Goal: Task Accomplishment & Management: Manage account settings

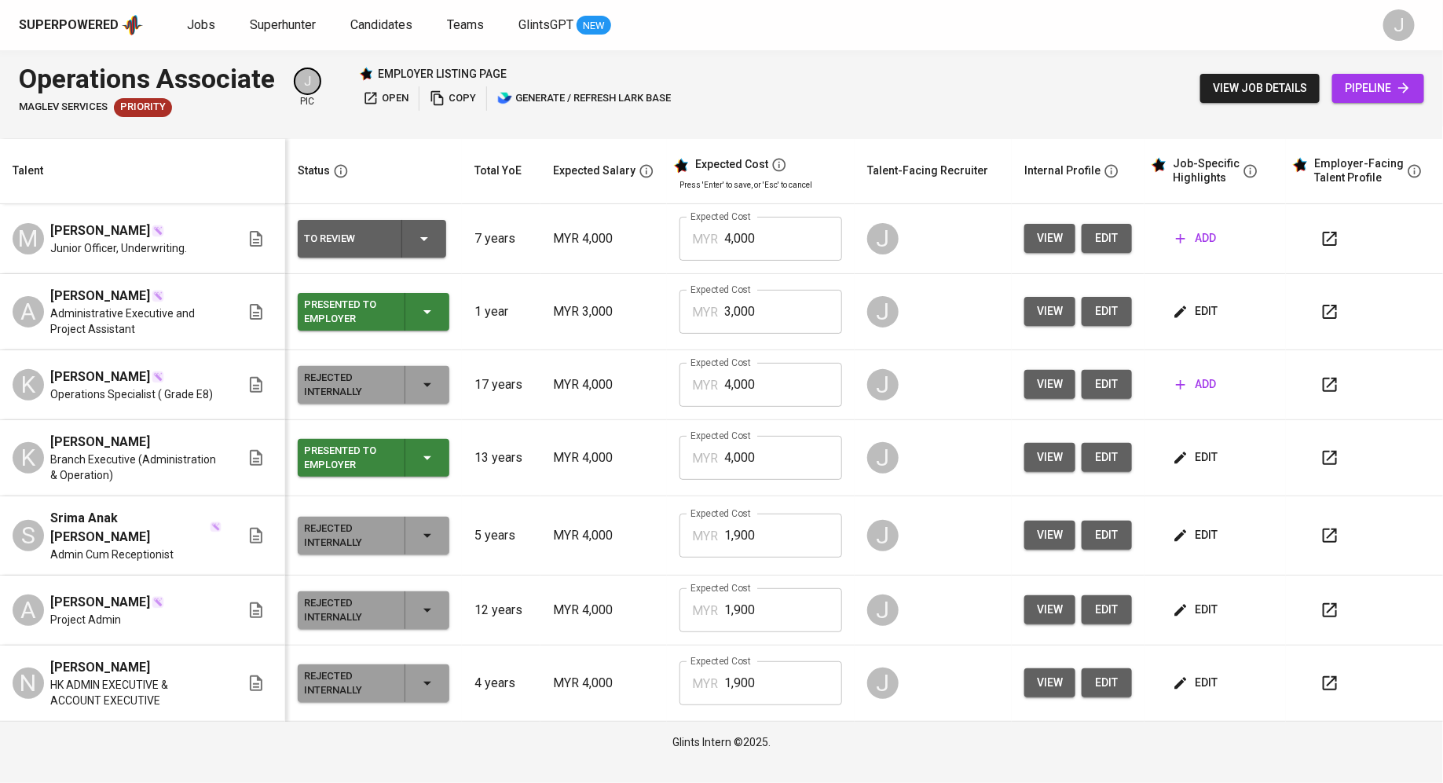
click at [1202, 246] on span "add" at bounding box center [1196, 239] width 40 height 20
click at [1018, 240] on td "view edit" at bounding box center [1077, 239] width 133 height 70
click at [1050, 241] on span "view" at bounding box center [1050, 239] width 26 height 20
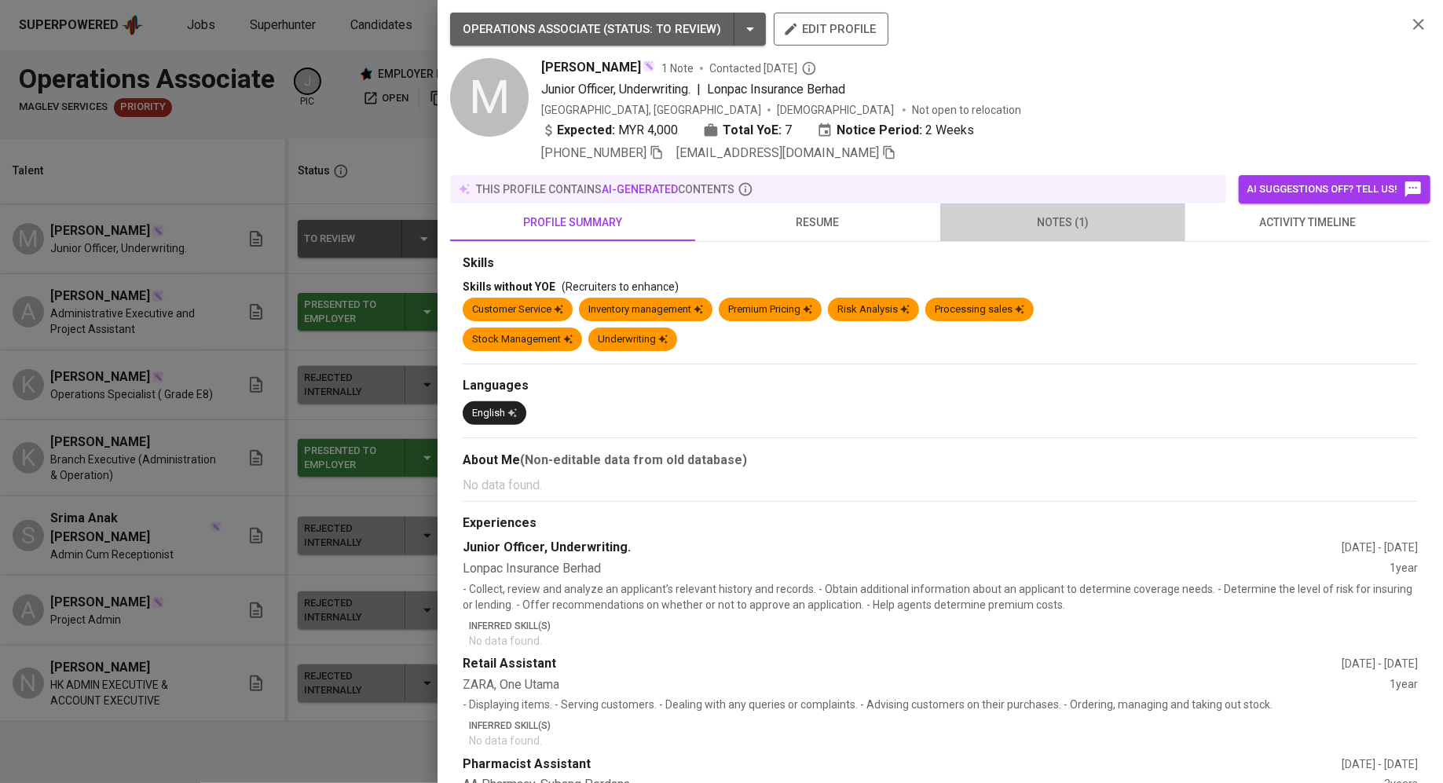
click at [1044, 223] on span "notes (1)" at bounding box center [1062, 223] width 226 height 20
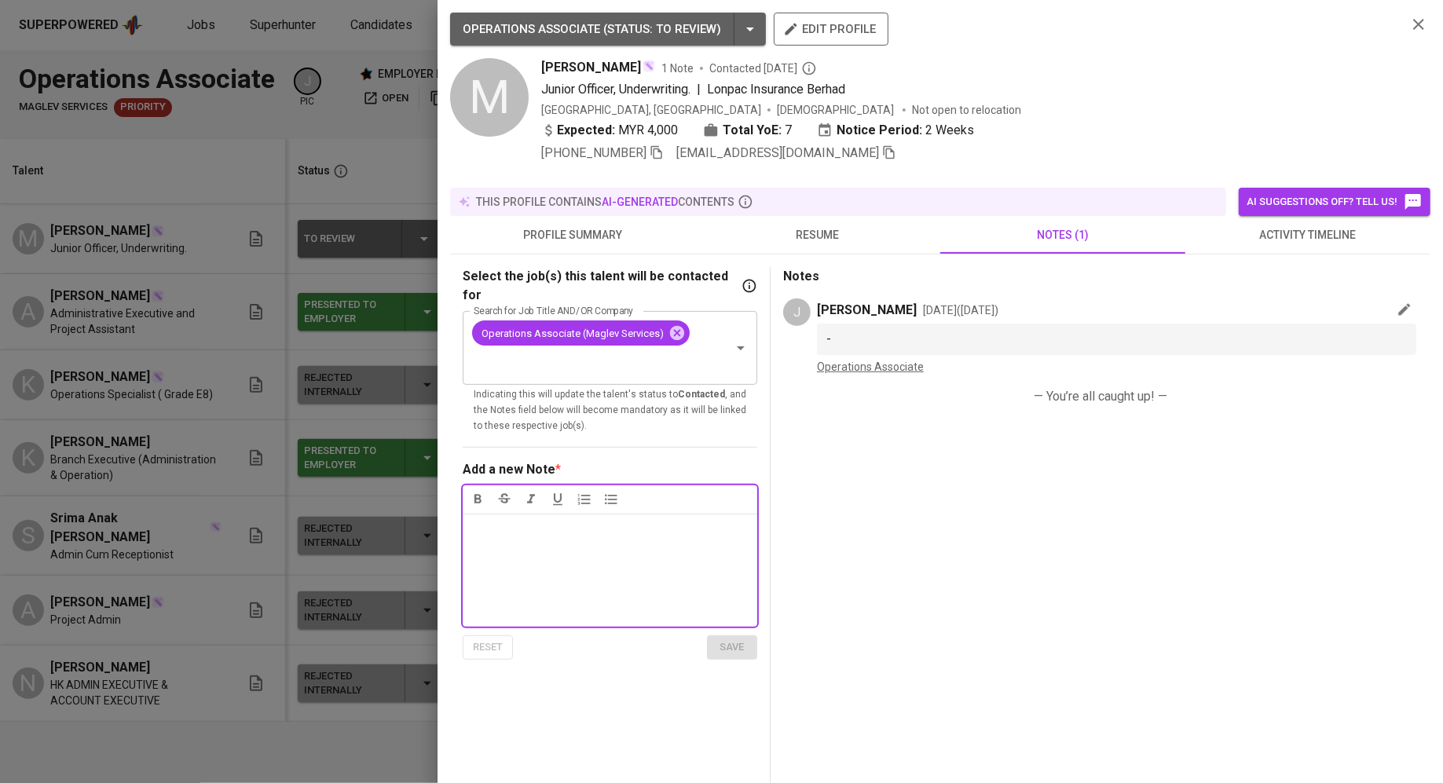
click at [550, 551] on div "Notes * ﻿" at bounding box center [610, 570] width 294 height 113
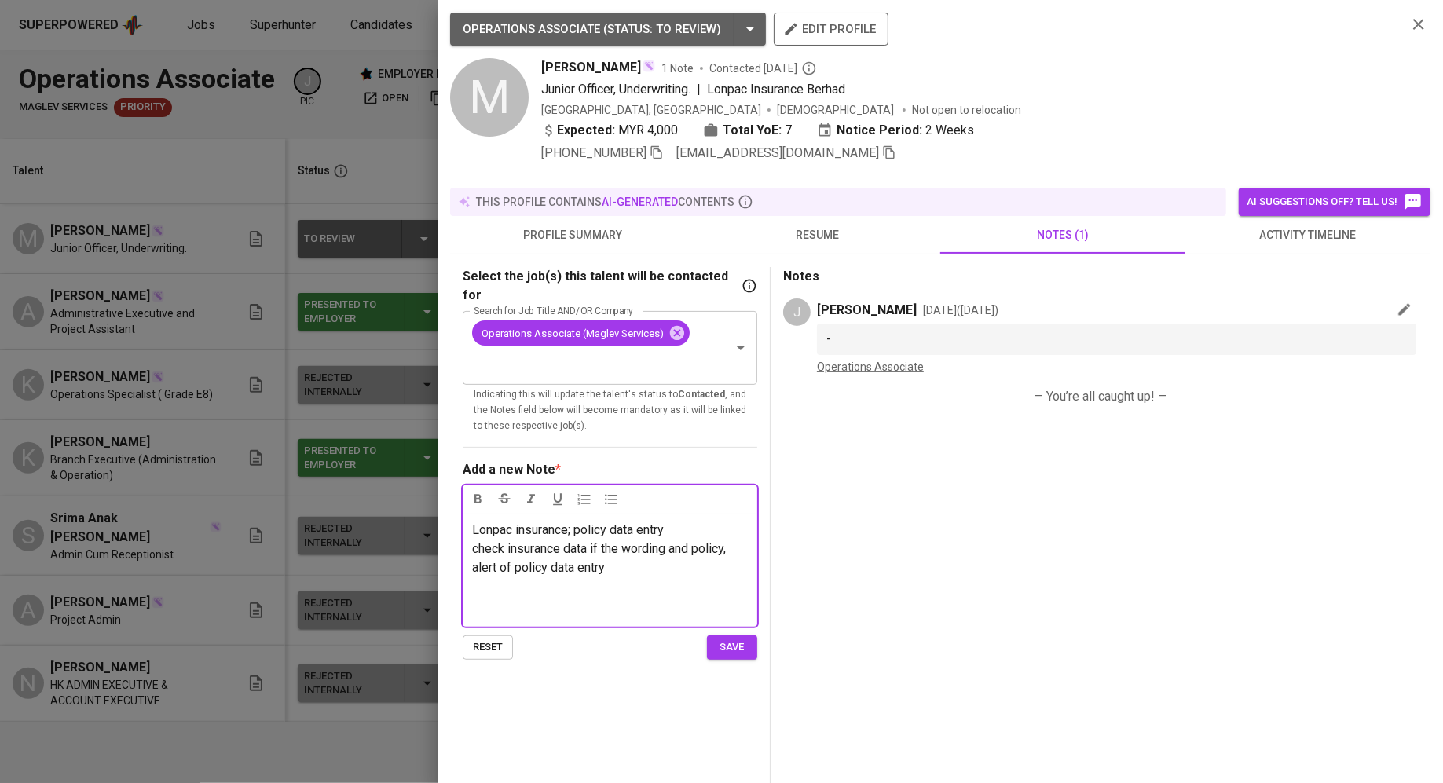
click at [638, 553] on p "check insurance data if the wording and policy, alert of policy data entry" at bounding box center [610, 559] width 276 height 38
click at [730, 638] on span "save" at bounding box center [732, 647] width 35 height 18
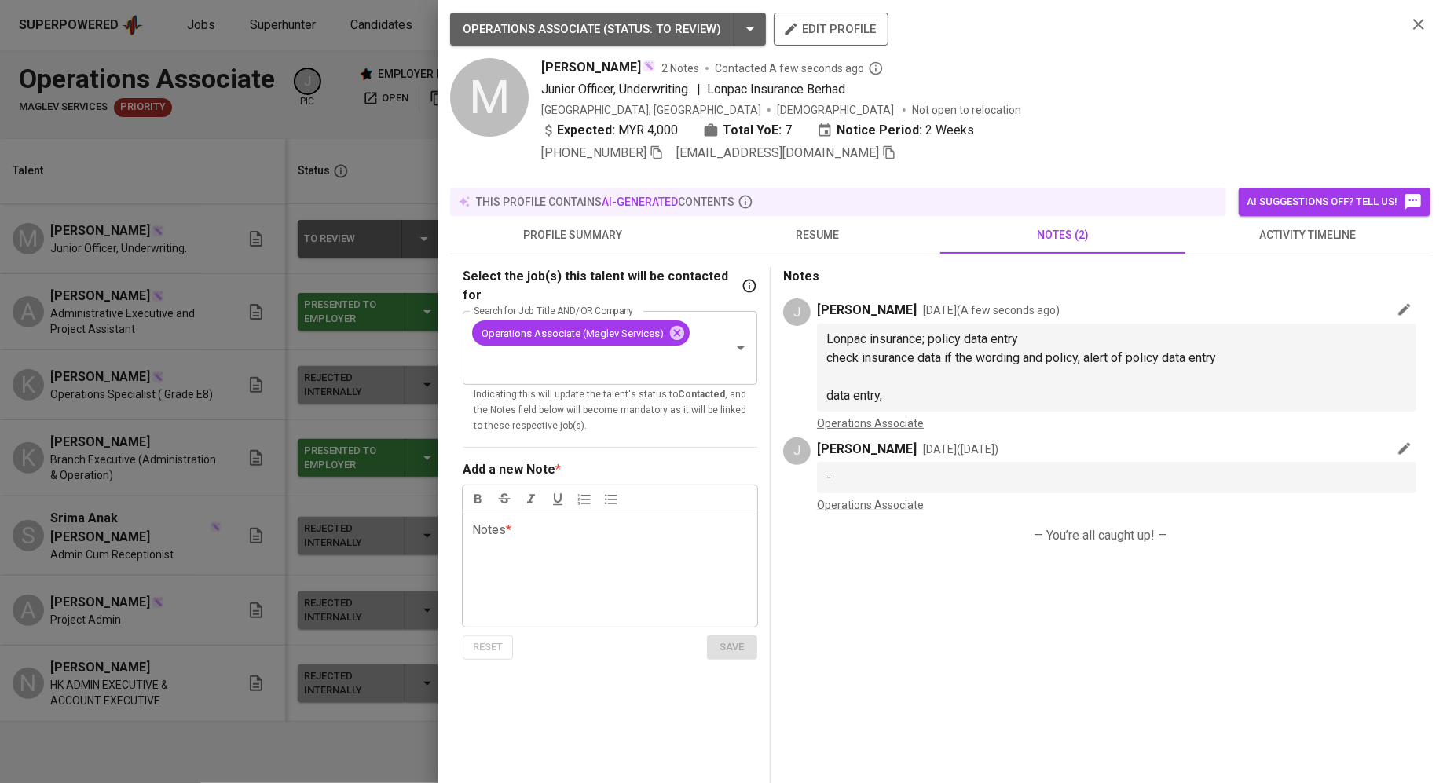
click at [797, 248] on button "resume" at bounding box center [817, 235] width 245 height 38
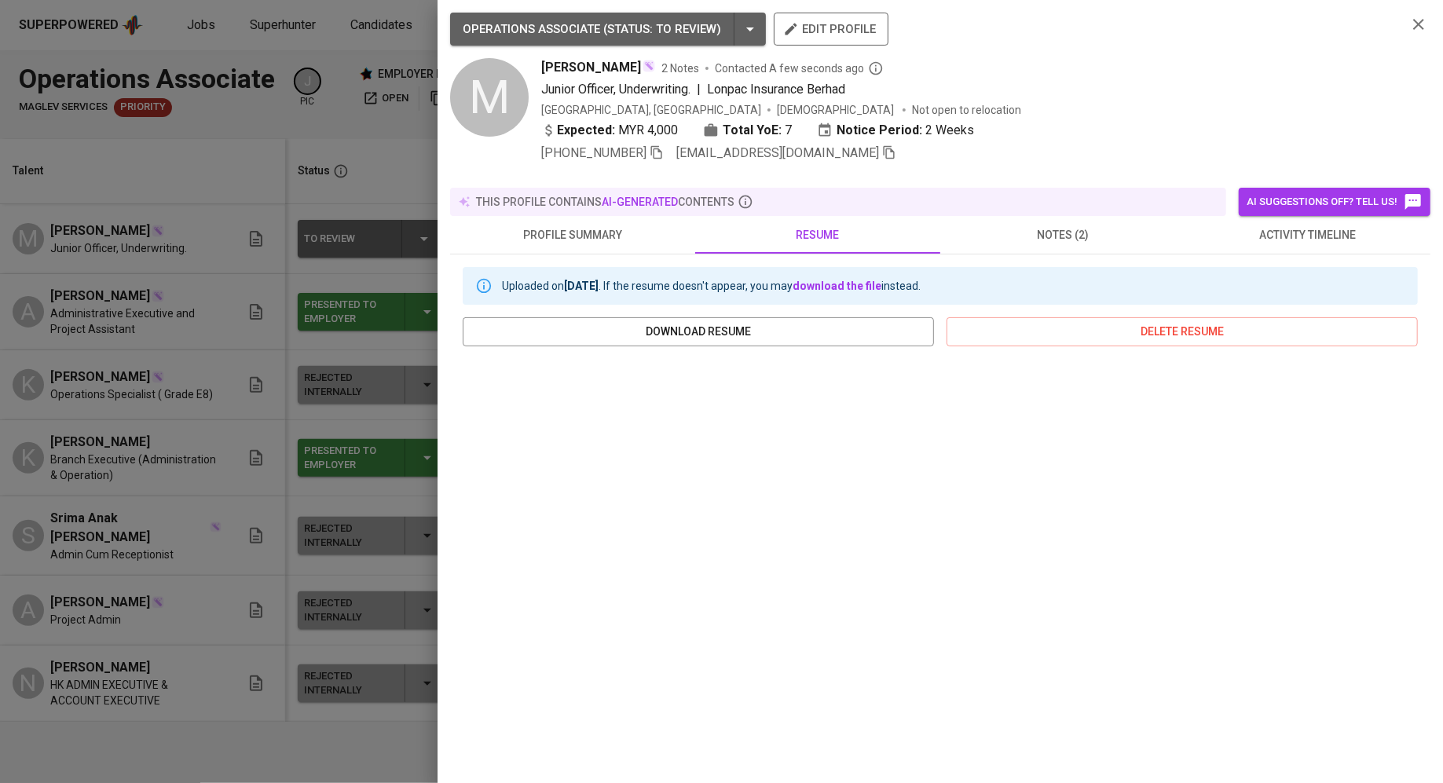
scroll to position [57, 0]
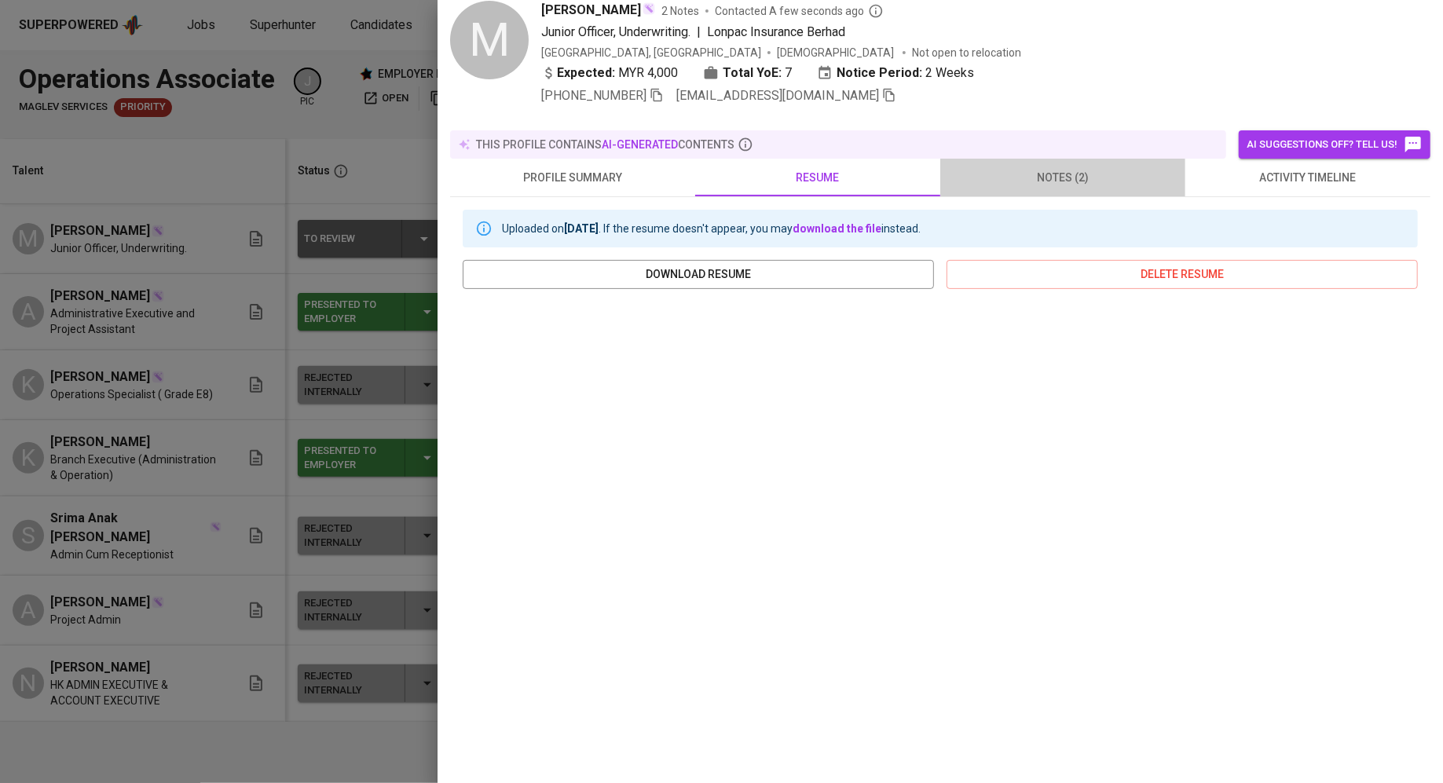
click at [1069, 168] on span "notes (2)" at bounding box center [1062, 178] width 226 height 20
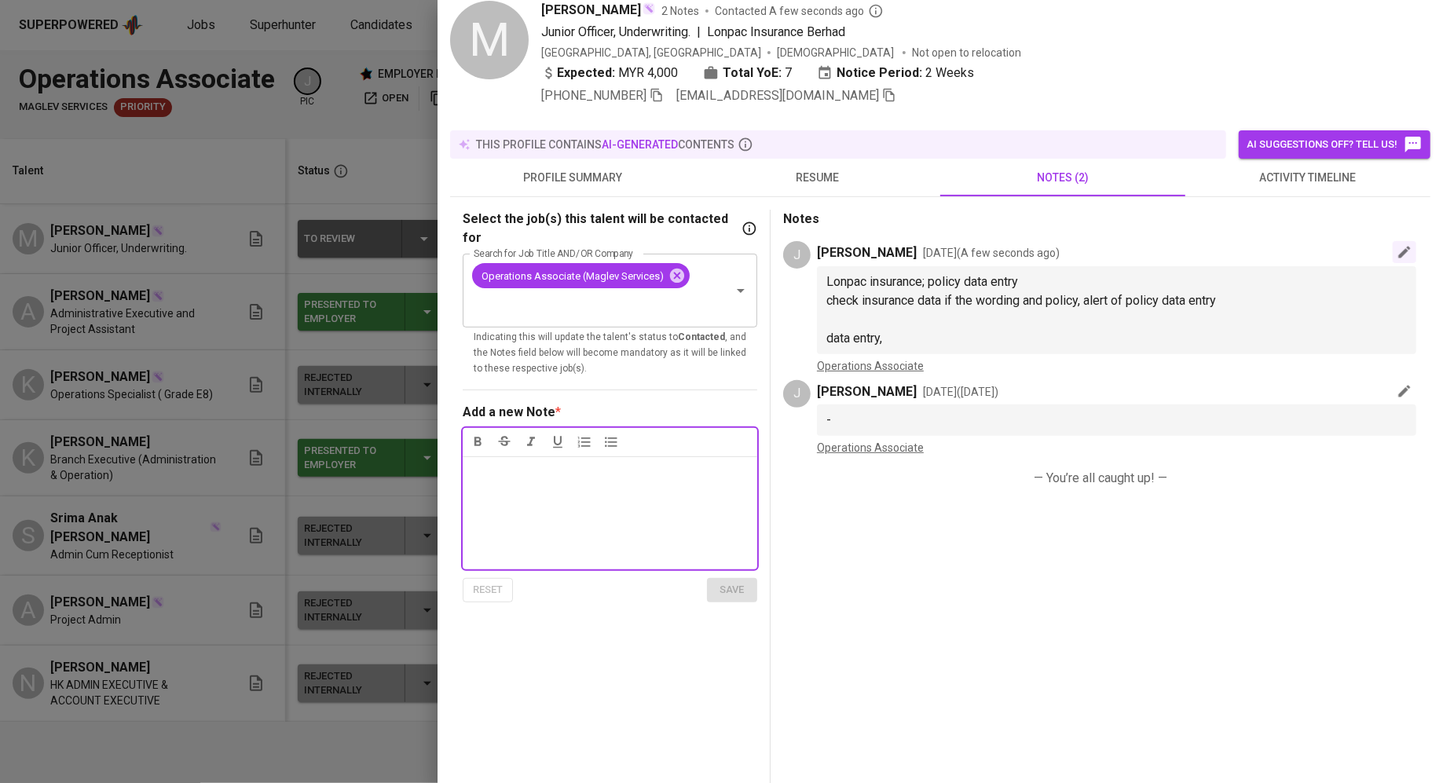
click at [1406, 251] on icon "button" at bounding box center [1404, 252] width 16 height 16
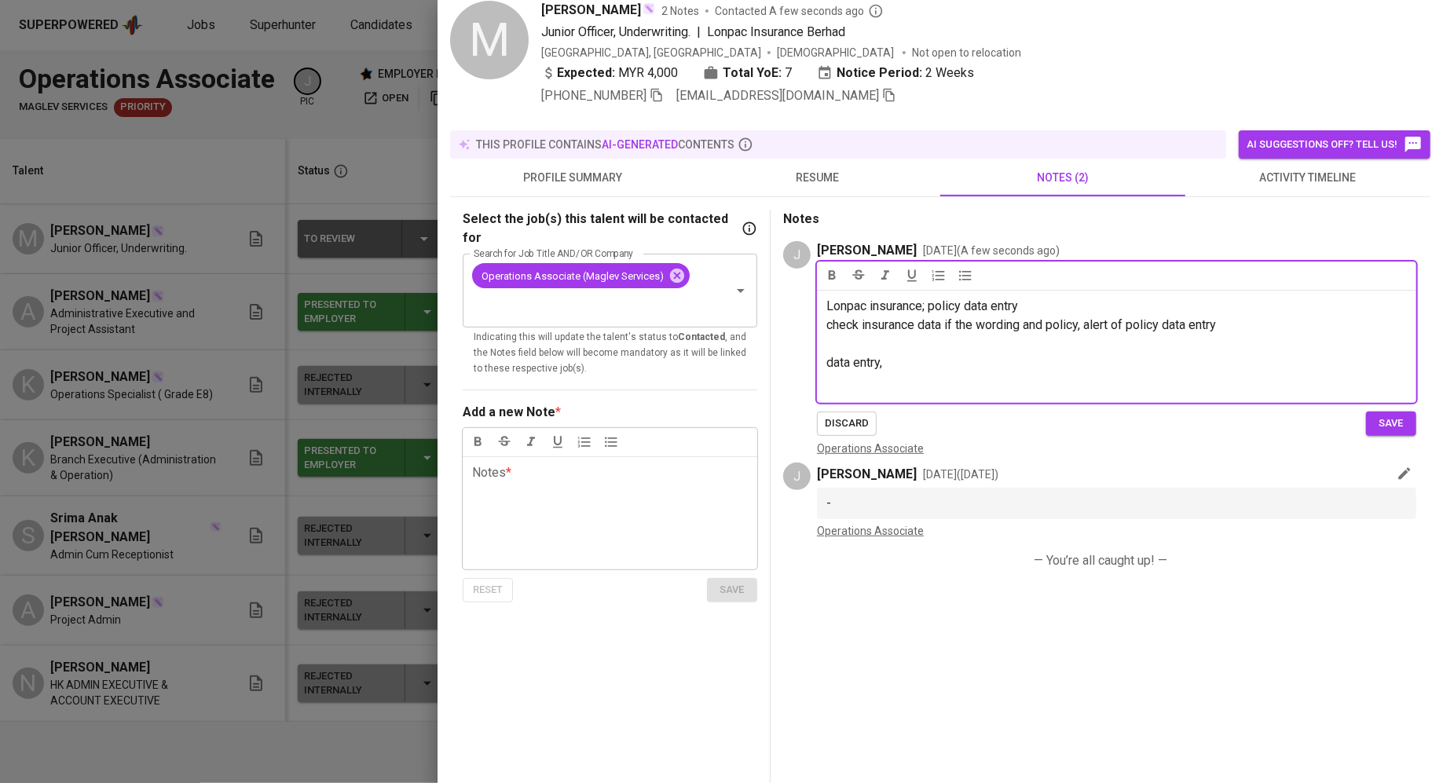
click at [892, 361] on p "data entry," at bounding box center [1116, 362] width 580 height 19
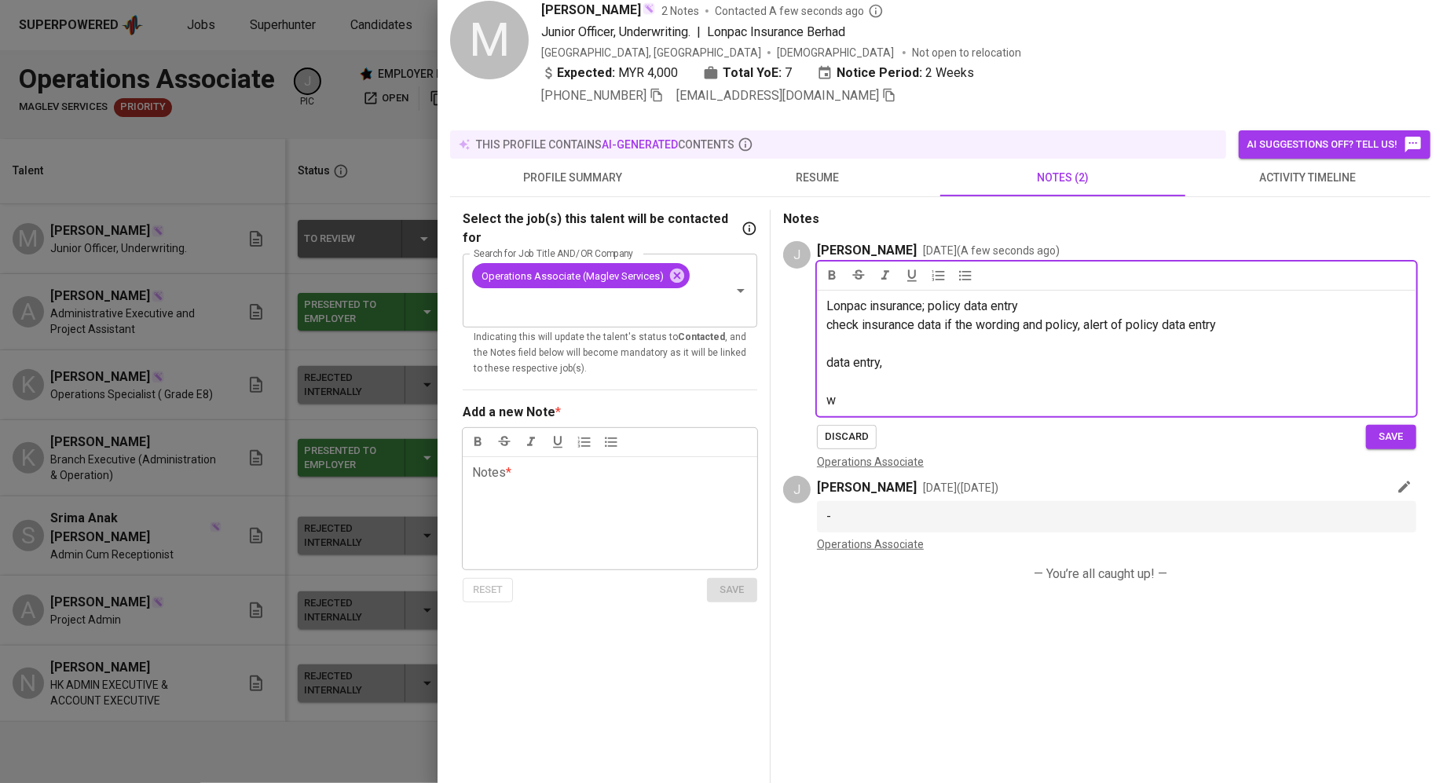
click at [892, 368] on p "data entry," at bounding box center [1116, 362] width 580 height 19
click at [861, 401] on p "w" at bounding box center [1116, 400] width 580 height 19
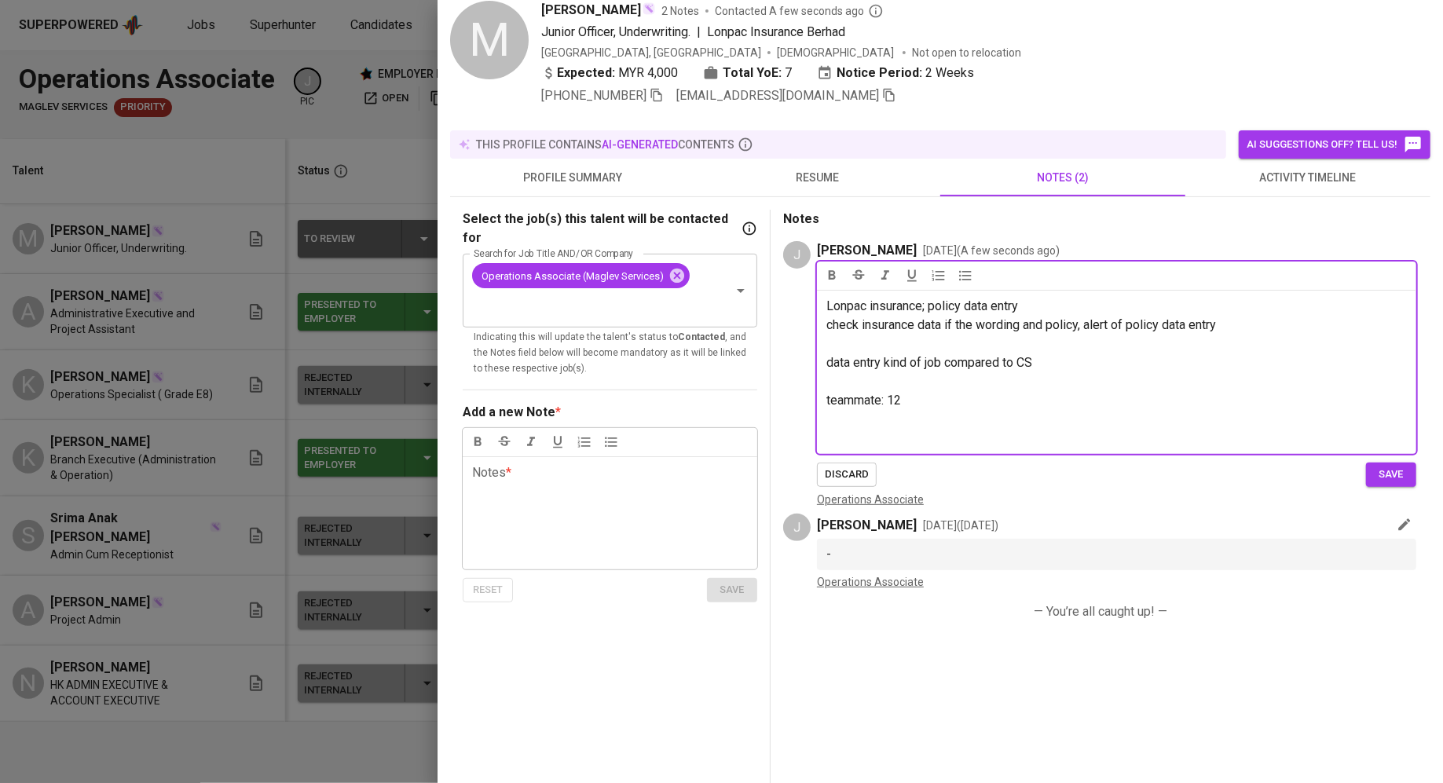
click at [1392, 477] on span "save" at bounding box center [1390, 475] width 35 height 18
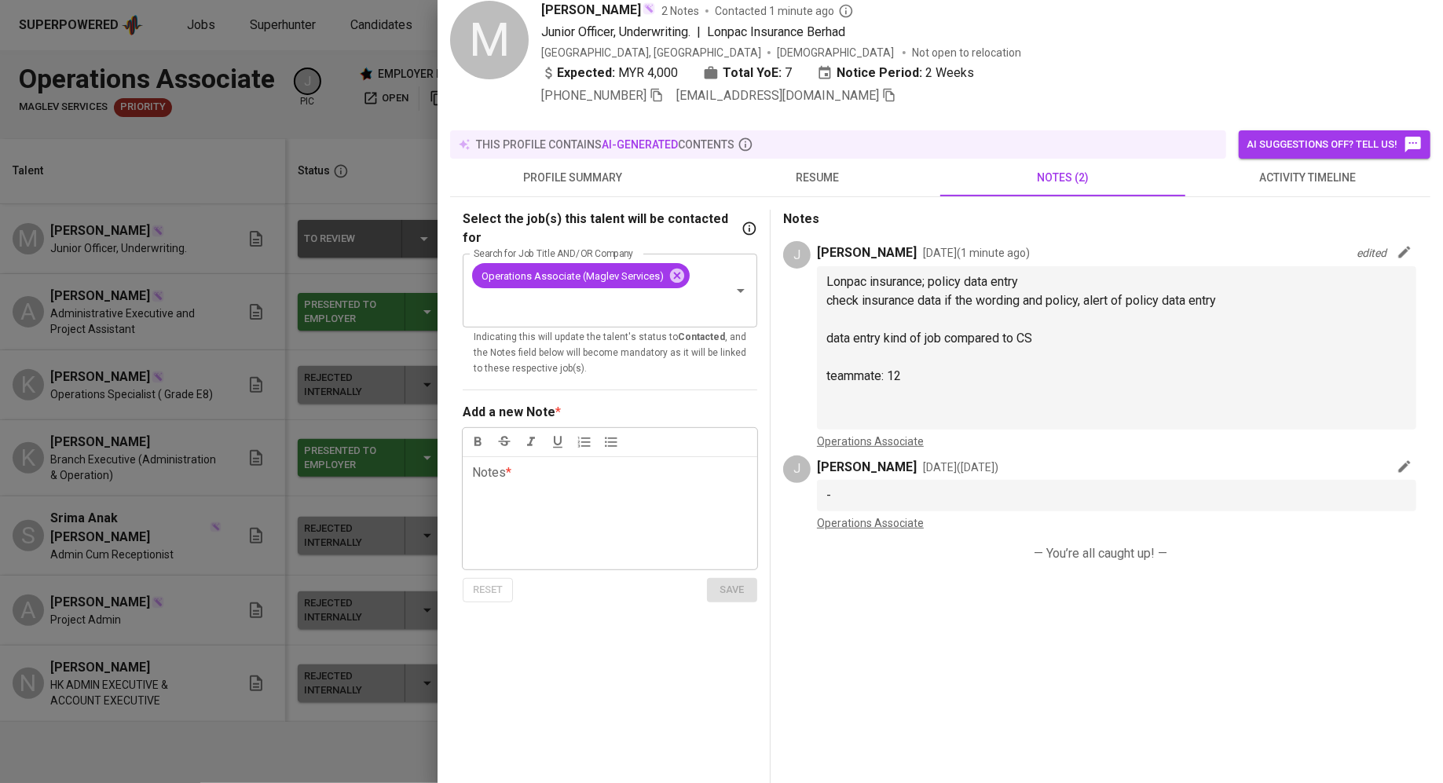
click at [792, 171] on span "resume" at bounding box center [817, 178] width 226 height 20
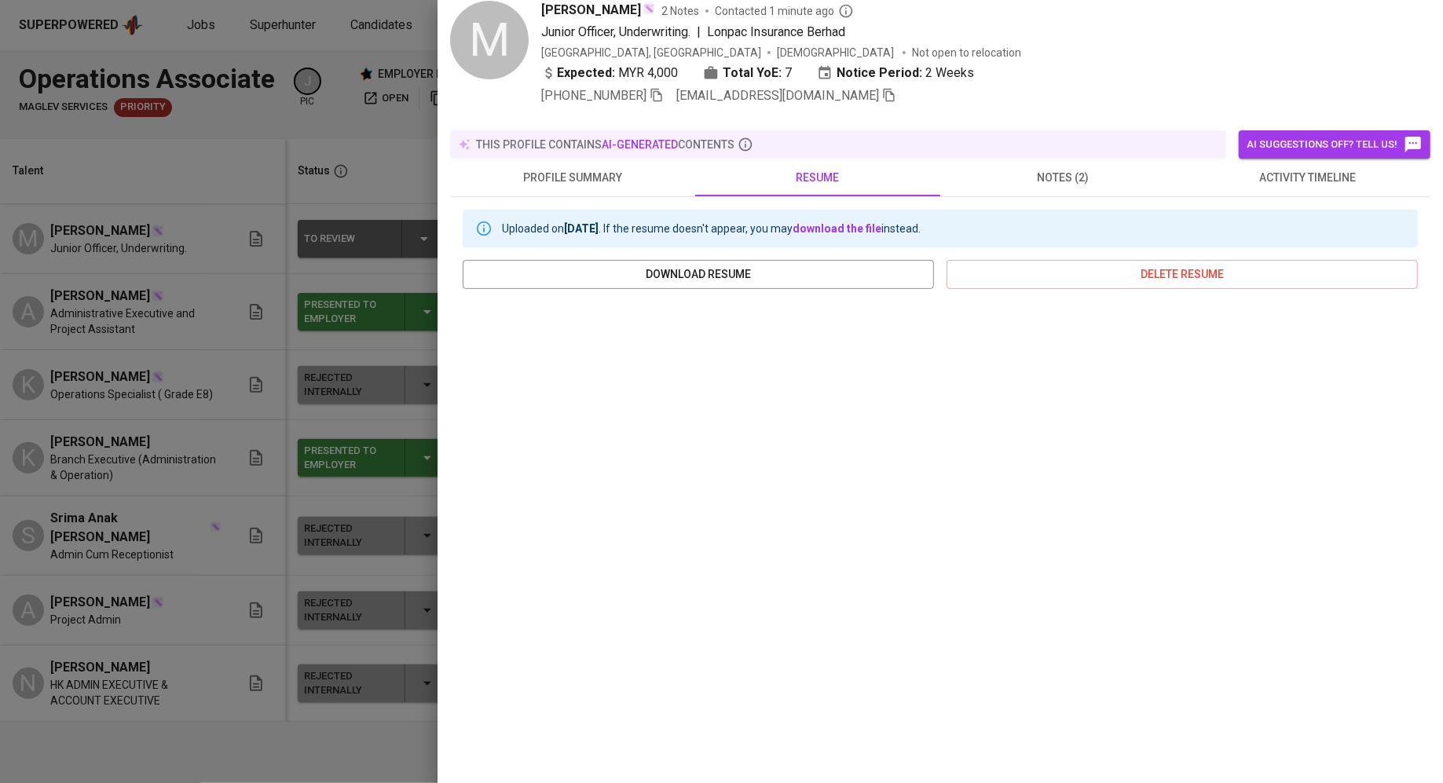
click at [1035, 168] on span "notes (2)" at bounding box center [1062, 178] width 226 height 20
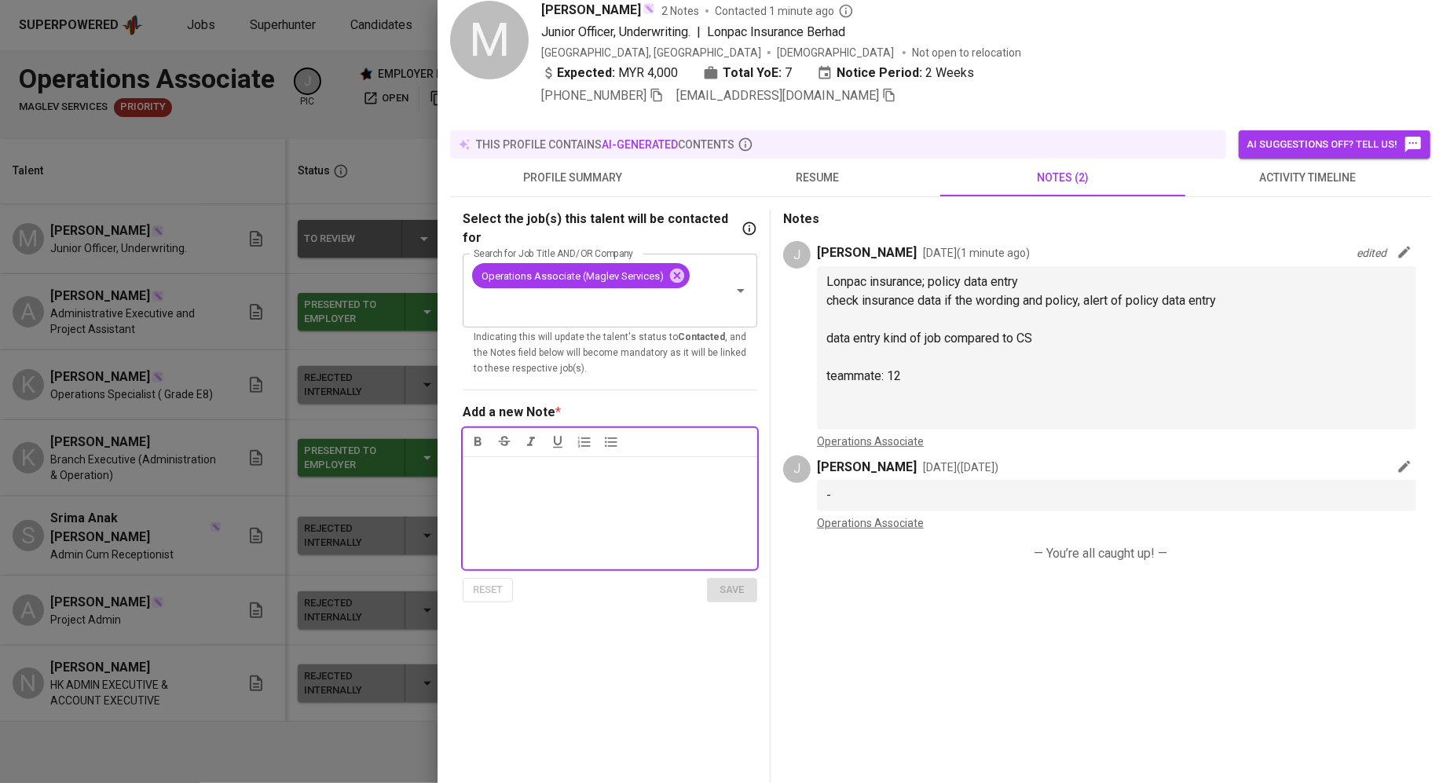
click at [846, 166] on button "resume" at bounding box center [817, 178] width 245 height 38
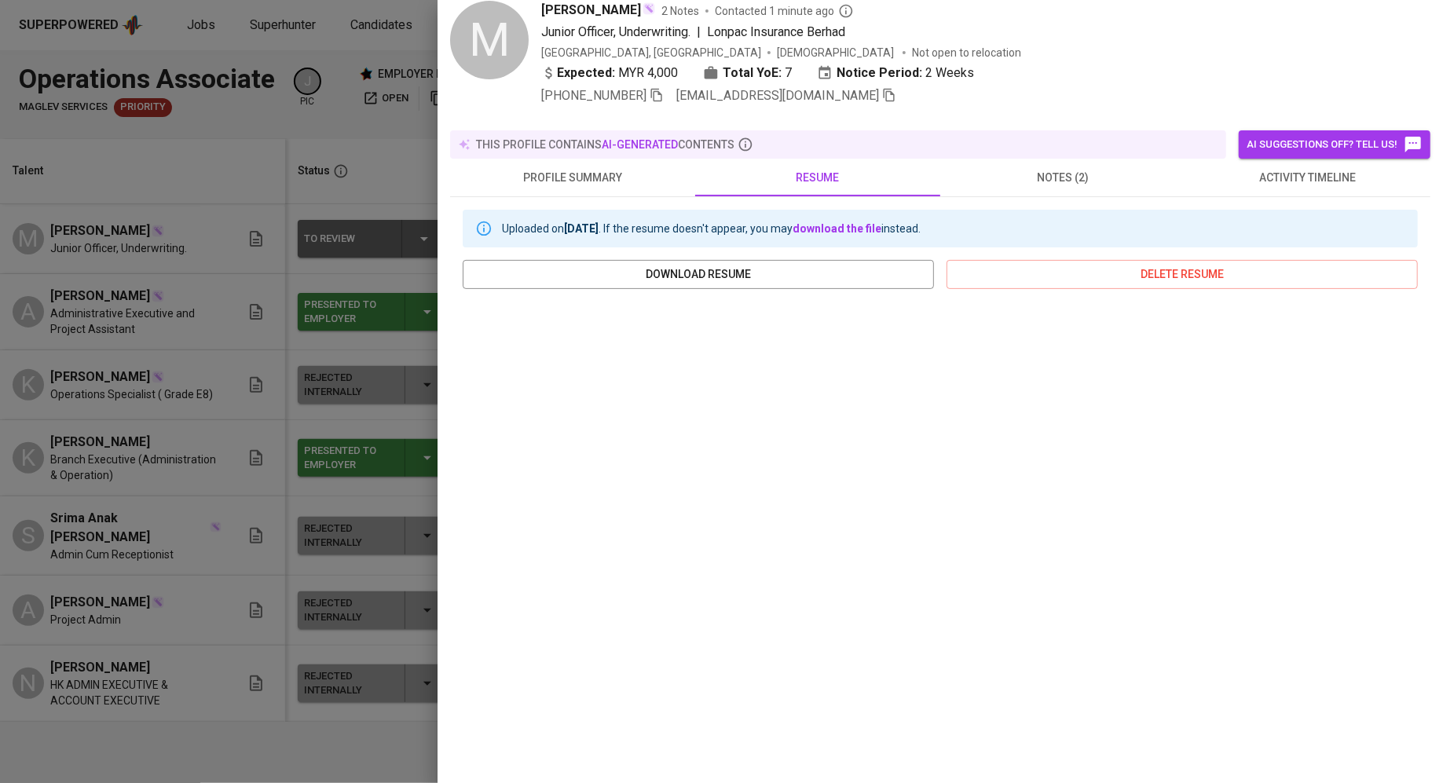
click at [1059, 159] on button "notes (2)" at bounding box center [1062, 178] width 245 height 38
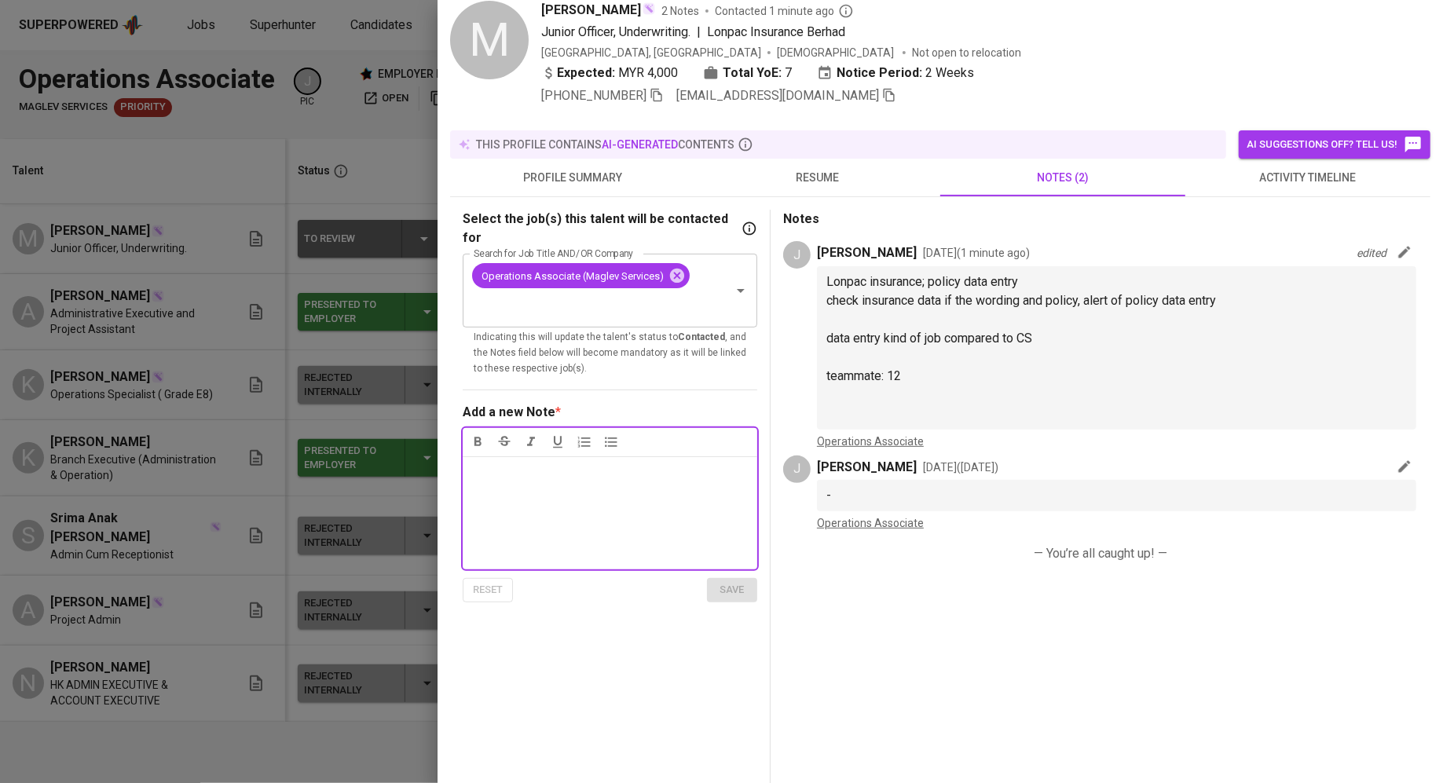
click at [674, 463] on p "Notes * ﻿" at bounding box center [610, 472] width 276 height 19
click at [583, 477] on p "Leaving lonpac: because workload too much 200 policy per day" at bounding box center [610, 482] width 276 height 38
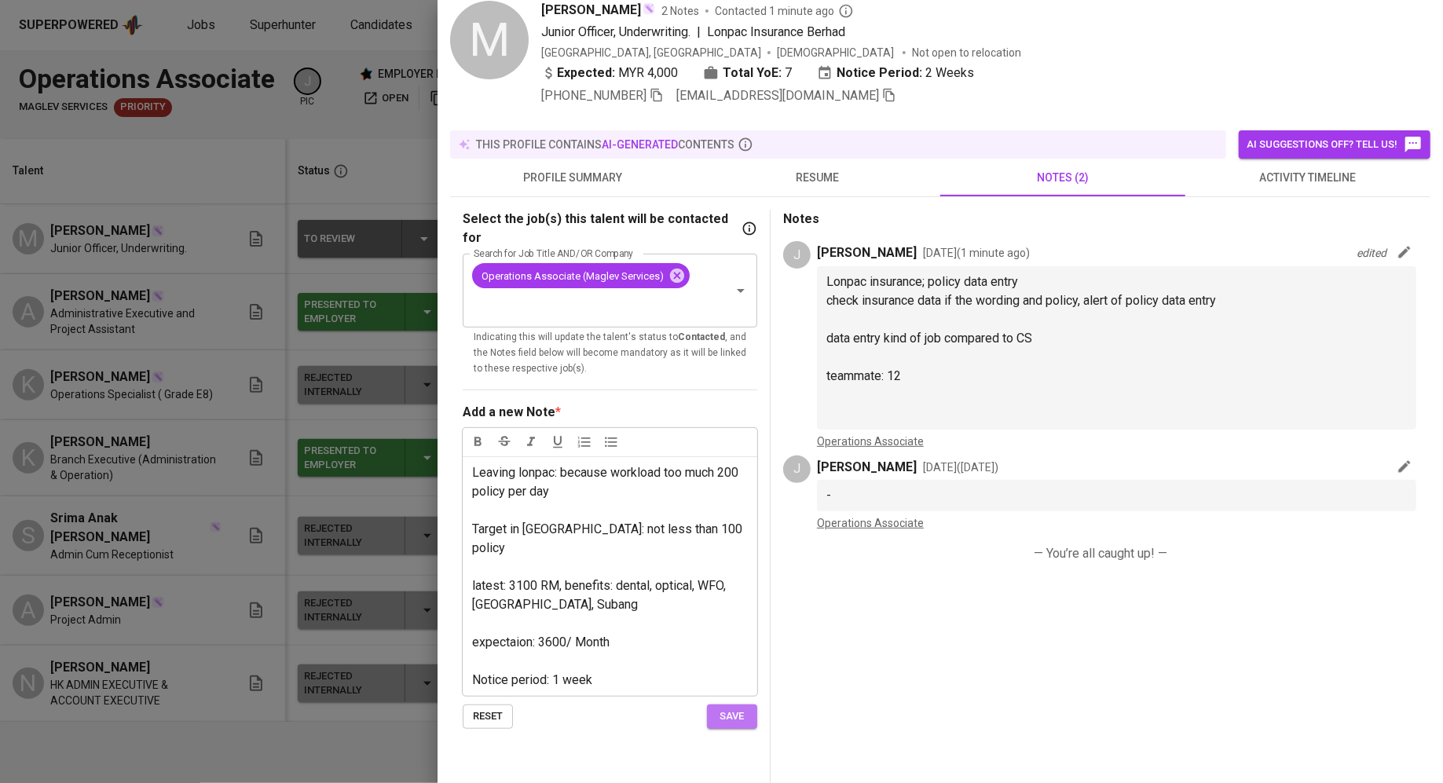
click at [722, 708] on span "save" at bounding box center [732, 717] width 35 height 18
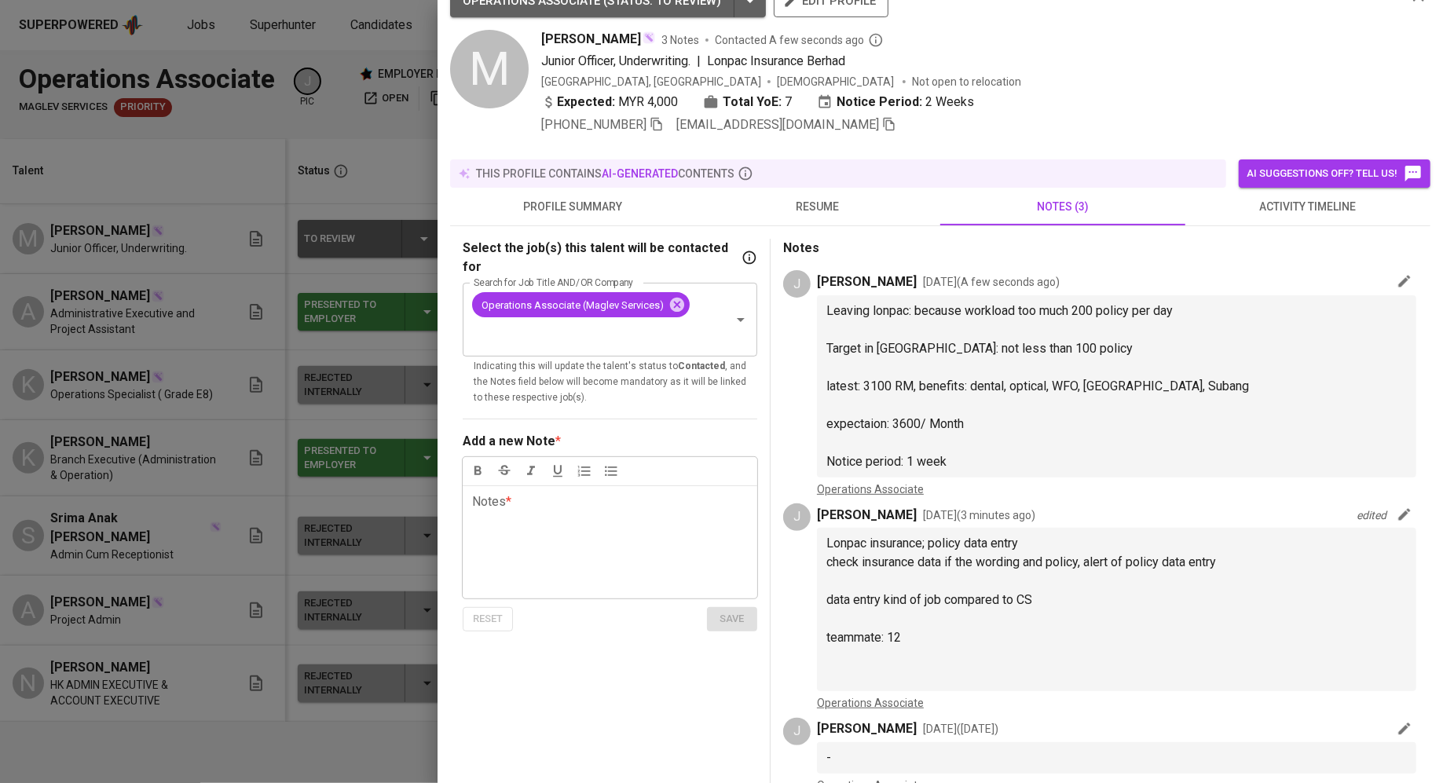
scroll to position [0, 0]
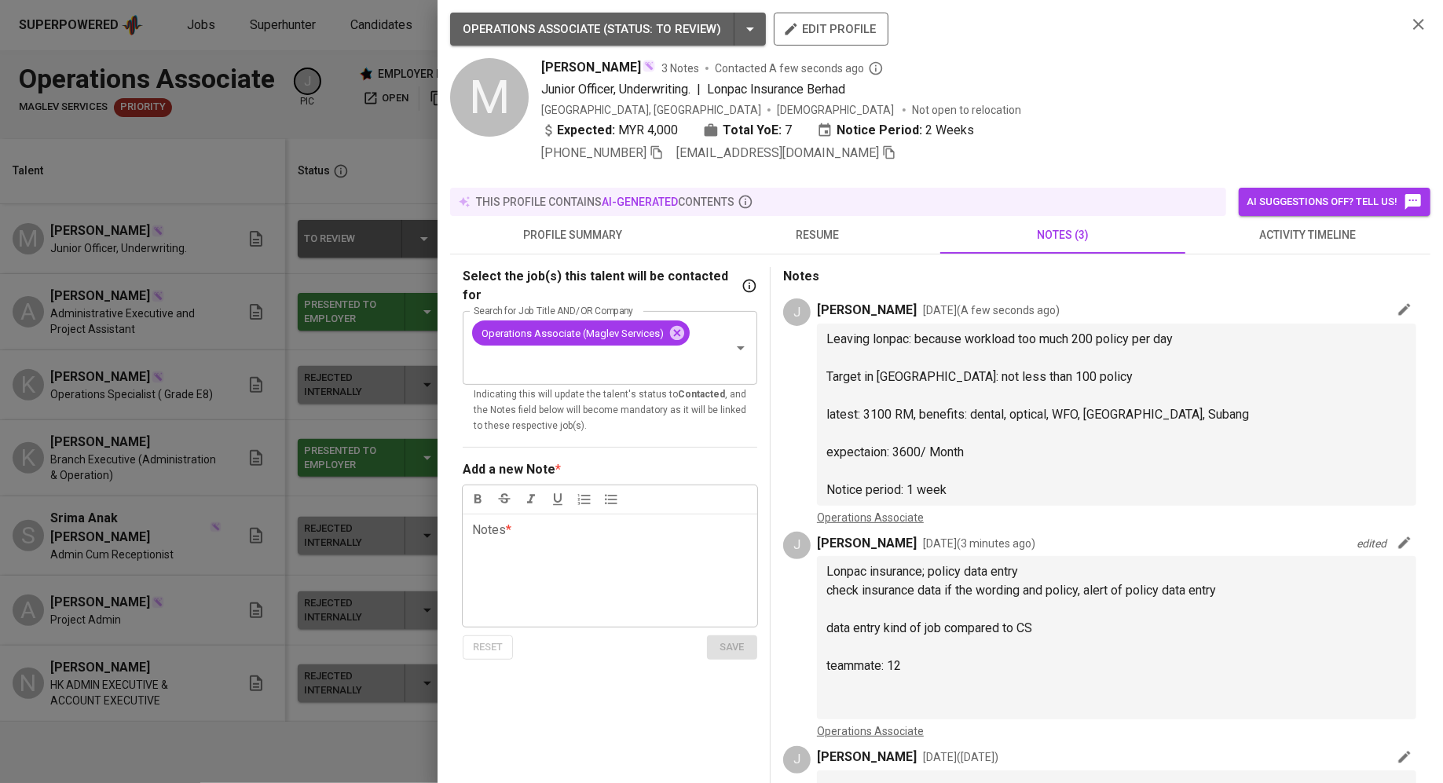
click at [819, 234] on span "resume" at bounding box center [817, 235] width 226 height 20
